Goal: Use online tool/utility: Utilize a website feature to perform a specific function

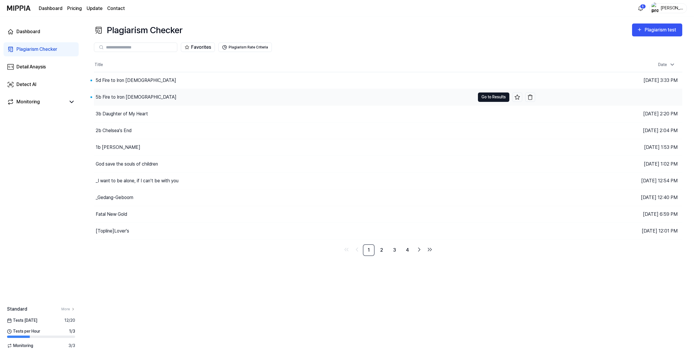
click at [483, 102] on button "Go to Results" at bounding box center [493, 97] width 31 height 9
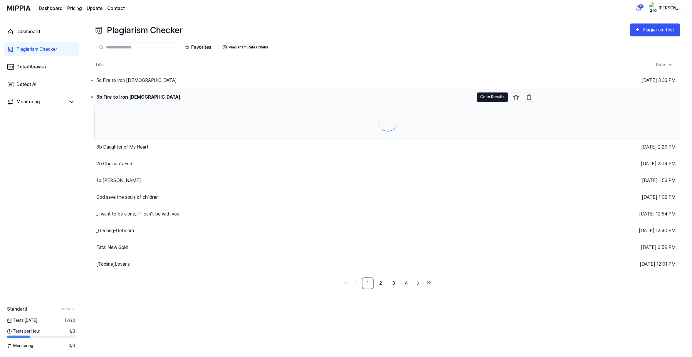
click at [483, 102] on button "Go to Results" at bounding box center [492, 97] width 31 height 9
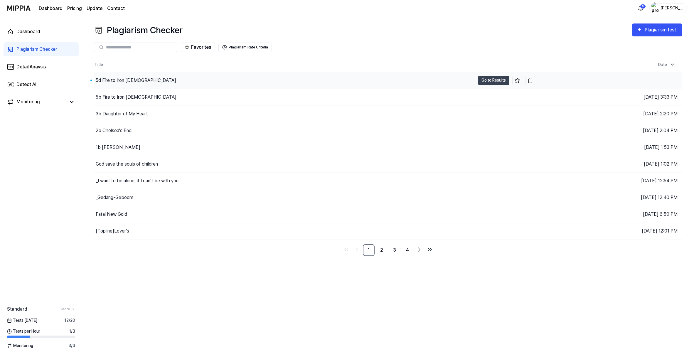
click at [142, 84] on div "5d Fire to Iron [DEMOGRAPHIC_DATA]" at bounding box center [136, 80] width 80 height 7
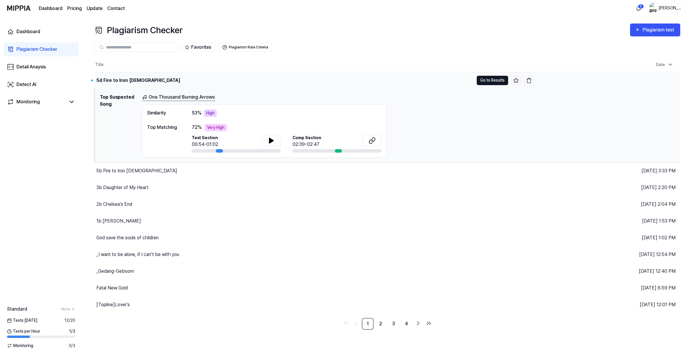
click at [484, 85] on button "Go to Results" at bounding box center [492, 80] width 31 height 9
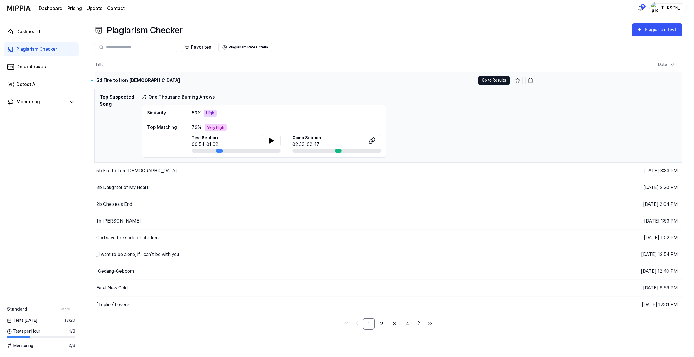
click at [485, 85] on button "Go to Results" at bounding box center [493, 80] width 31 height 9
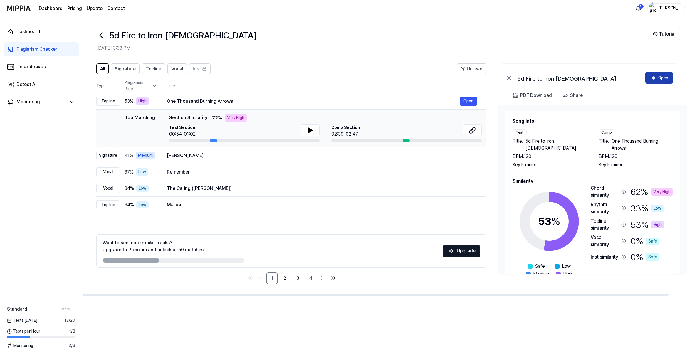
click at [650, 81] on icon at bounding box center [653, 78] width 6 height 6
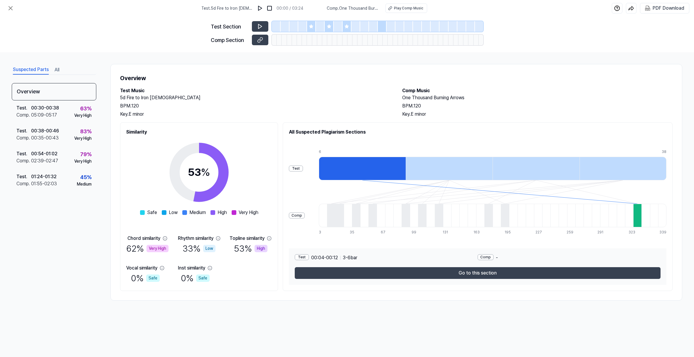
click at [25, 75] on button "Suspected Parts" at bounding box center [31, 69] width 36 height 9
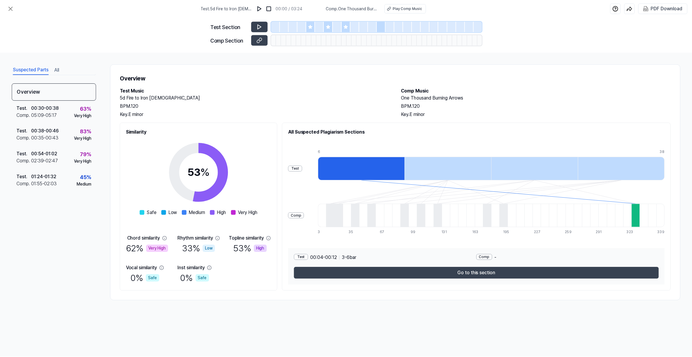
scroll to position [15, 0]
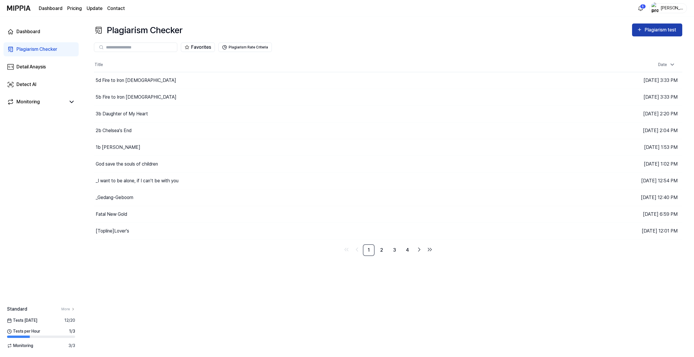
click at [663, 34] on div "Plagiarism test" at bounding box center [661, 30] width 33 height 8
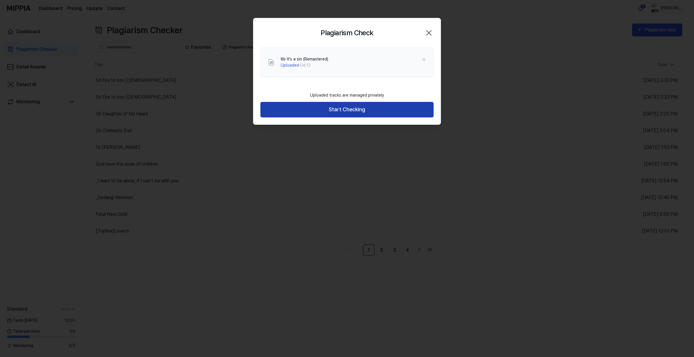
click at [357, 117] on button "Start Checking" at bounding box center [347, 110] width 173 height 16
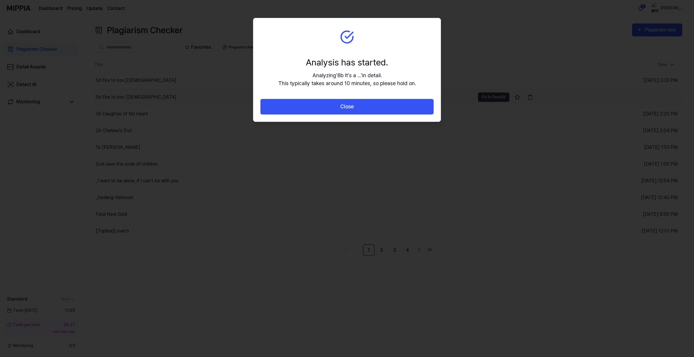
click at [357, 115] on button "Close" at bounding box center [347, 107] width 173 height 16
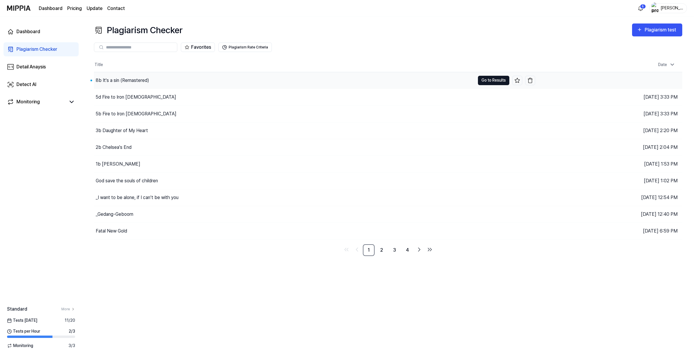
click at [480, 85] on button "Go to Results" at bounding box center [493, 80] width 31 height 9
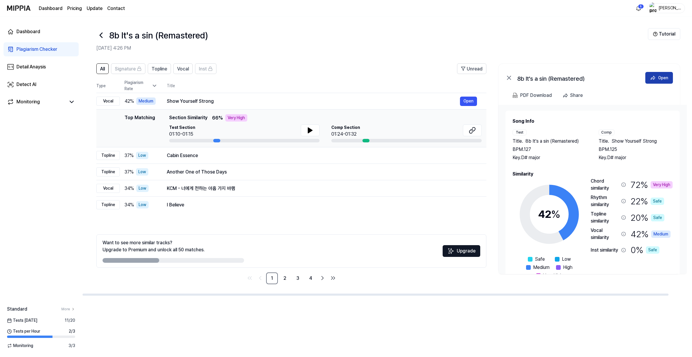
click at [651, 84] on button "Open" at bounding box center [659, 78] width 28 height 12
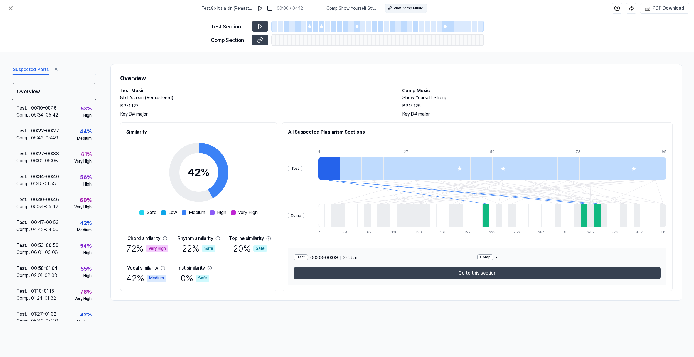
click at [404, 10] on button "Play Comp Music" at bounding box center [406, 8] width 42 height 9
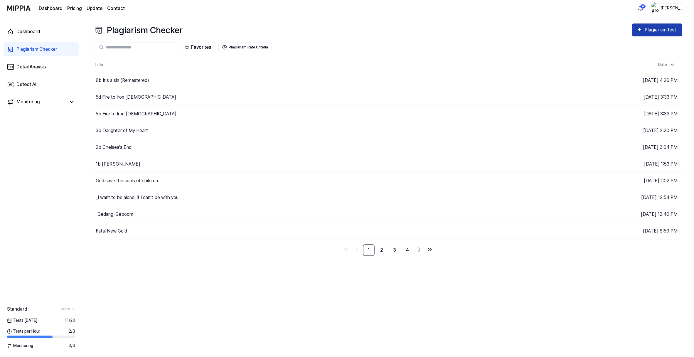
click at [637, 34] on div "Plagiarism test" at bounding box center [657, 30] width 41 height 8
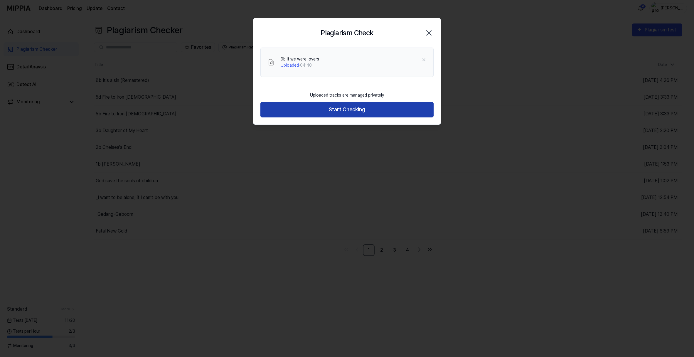
click at [354, 117] on button "Start Checking" at bounding box center [347, 110] width 173 height 16
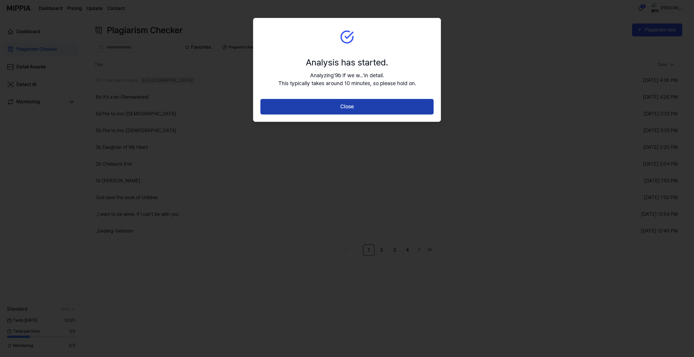
click at [350, 115] on button "Close" at bounding box center [347, 107] width 173 height 16
